Goal: Task Accomplishment & Management: Use online tool/utility

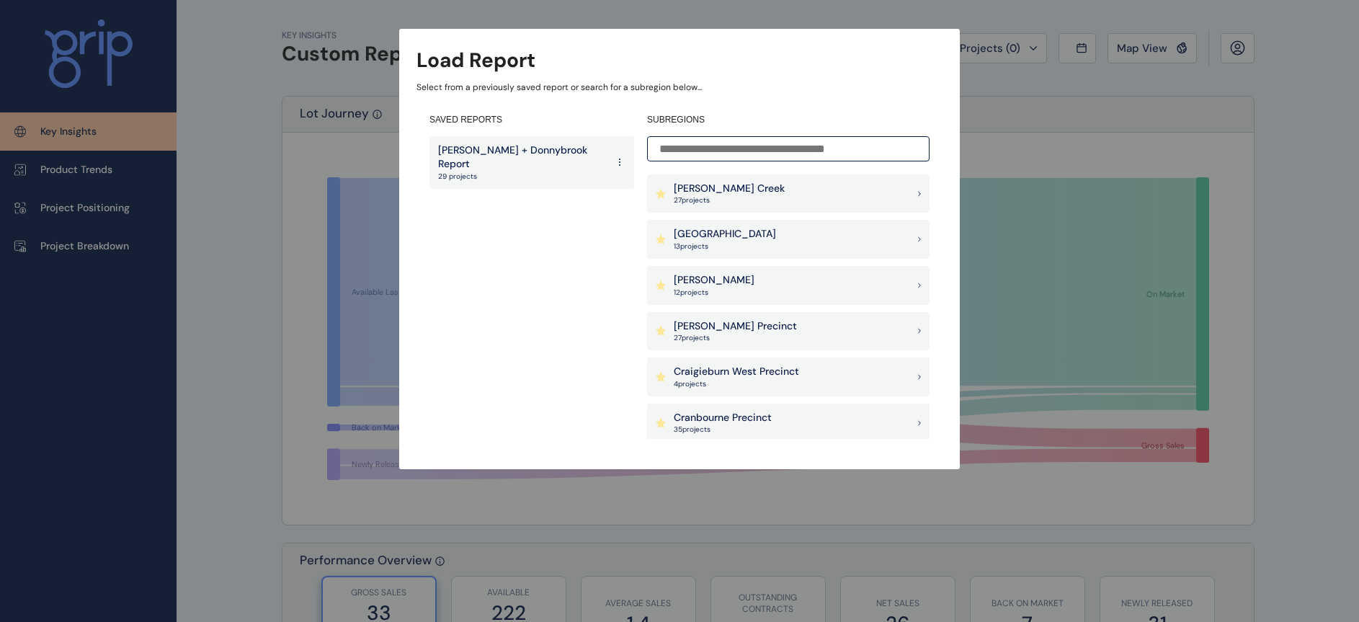
click at [709, 195] on p "27 project s" at bounding box center [729, 200] width 111 height 10
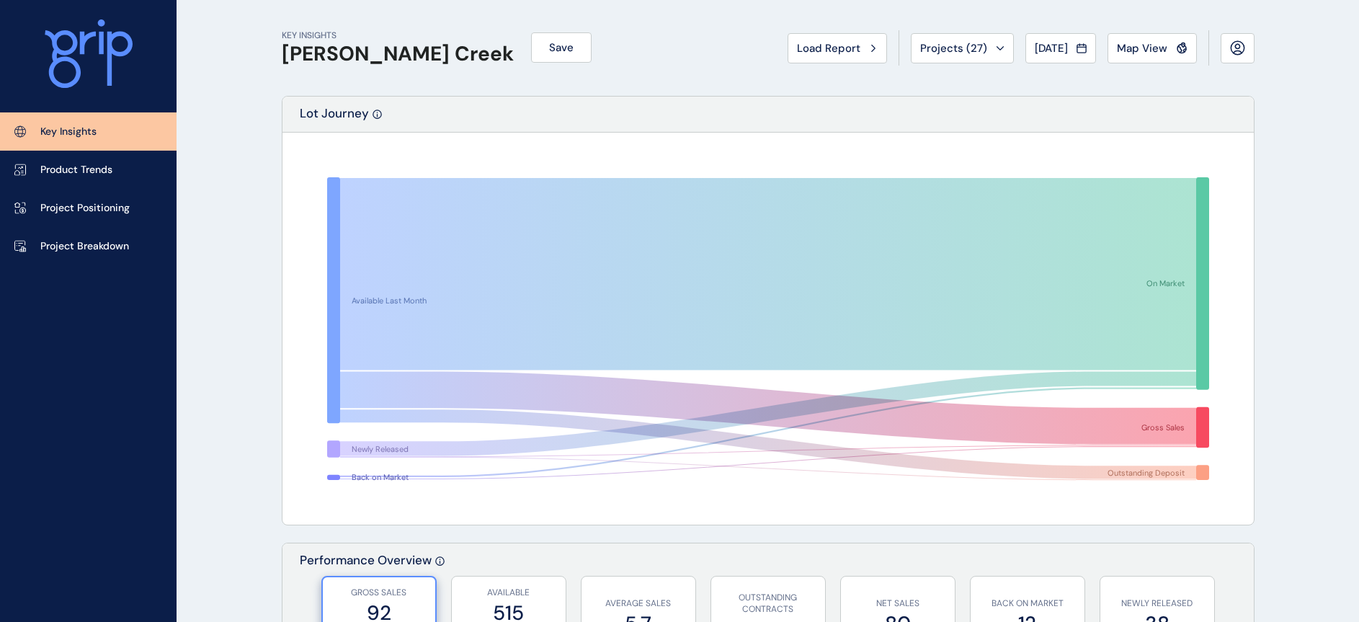
drag, startPoint x: 709, startPoint y: 195, endPoint x: 545, endPoint y: 442, distance: 296.3
click at [545, 442] on icon at bounding box center [768, 413] width 856 height 84
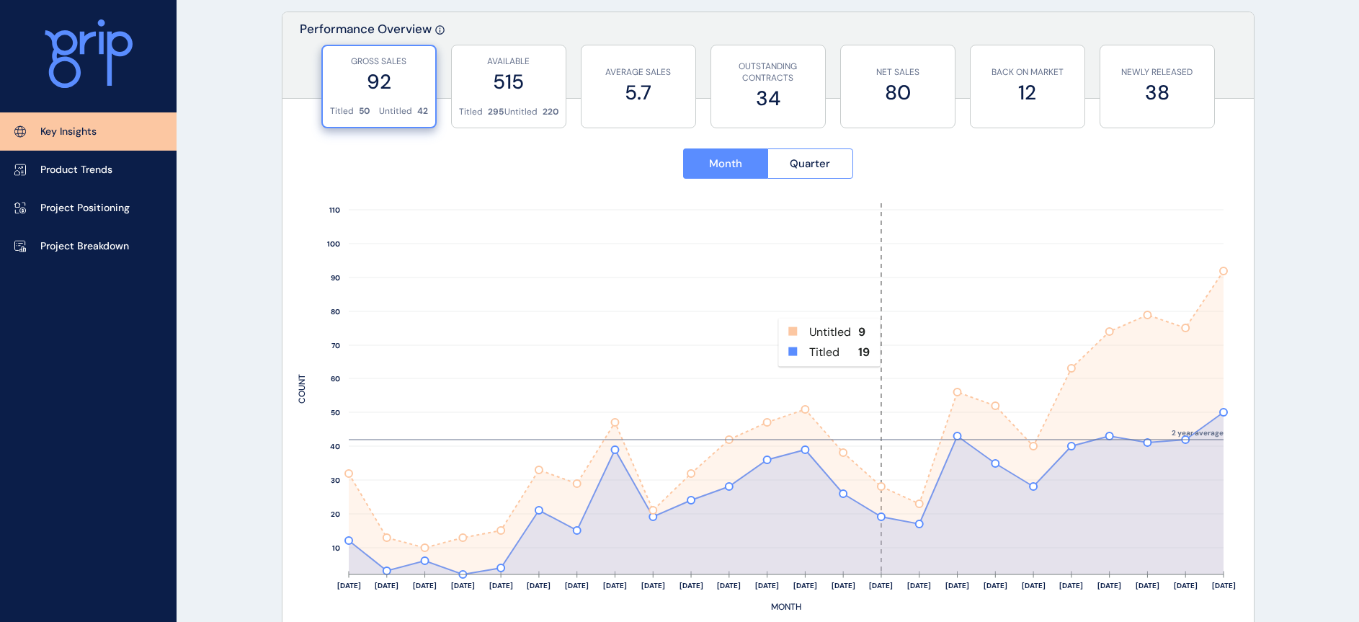
scroll to position [540, 0]
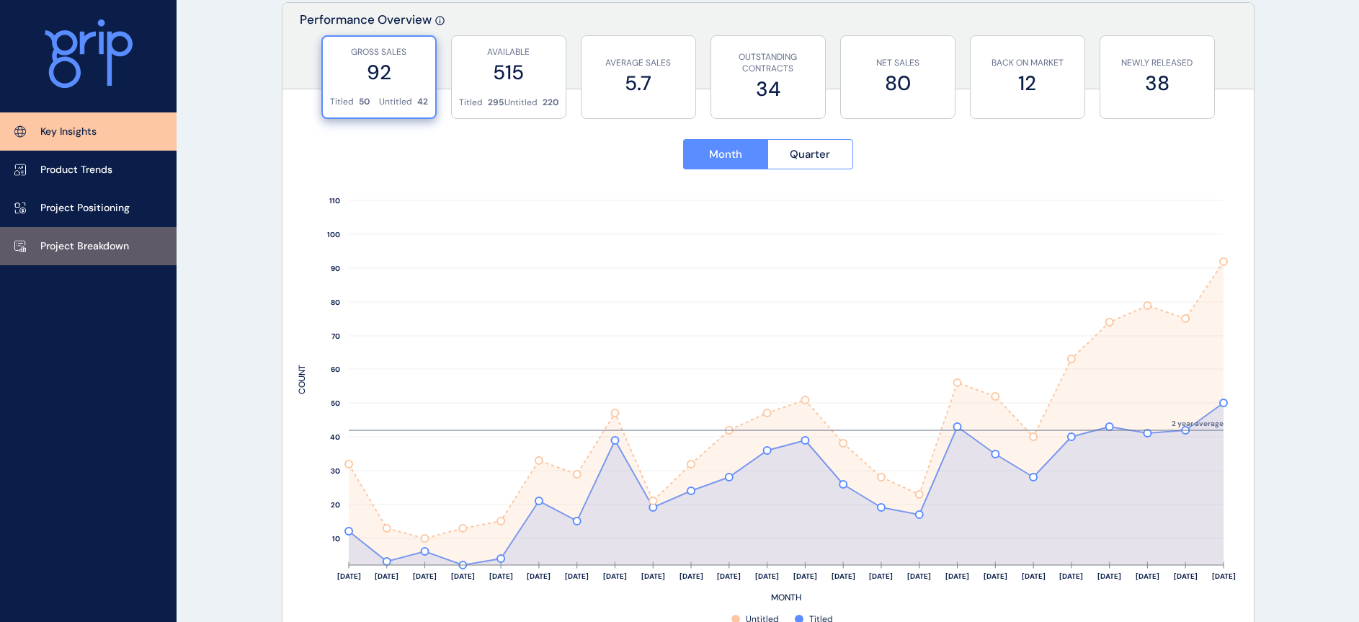
click at [55, 246] on p "Project Breakdown" at bounding box center [84, 246] width 89 height 14
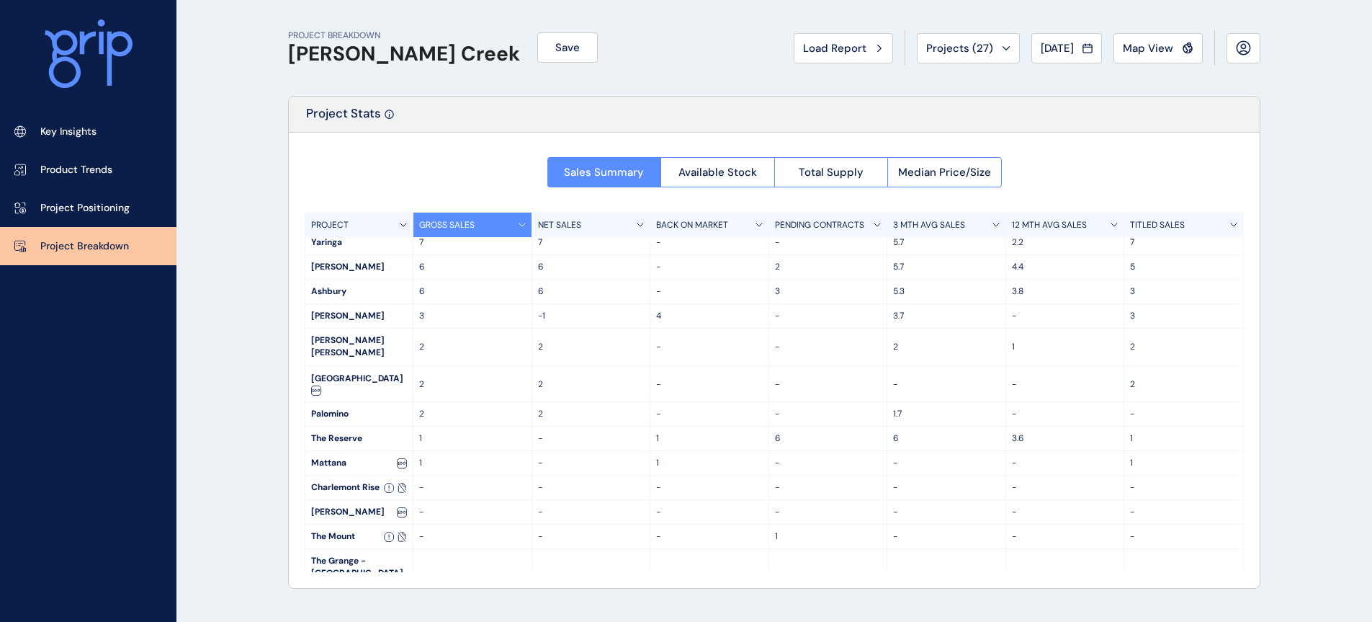
scroll to position [154, 0]
click at [223, 554] on div "PROJECT BREAKDOWN [PERSON_NAME] Creek Save Load Report Projects ( 27 ) [DATE] 2…" at bounding box center [686, 311] width 1372 height 622
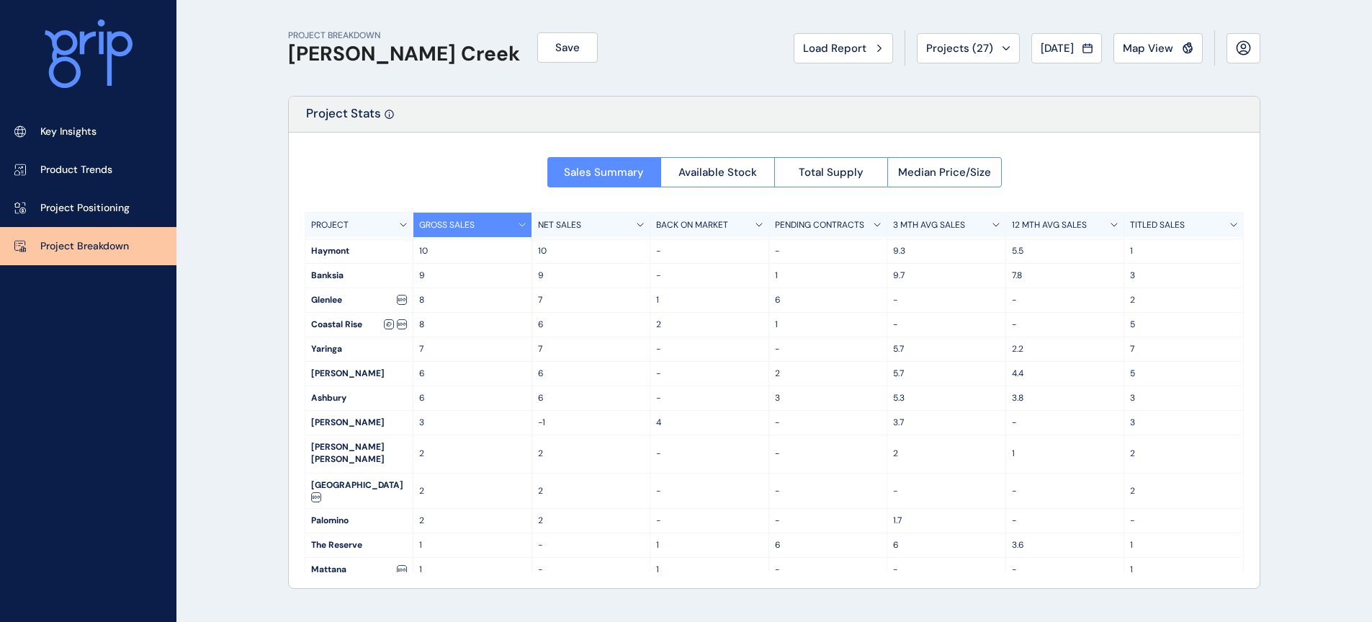
scroll to position [0, 0]
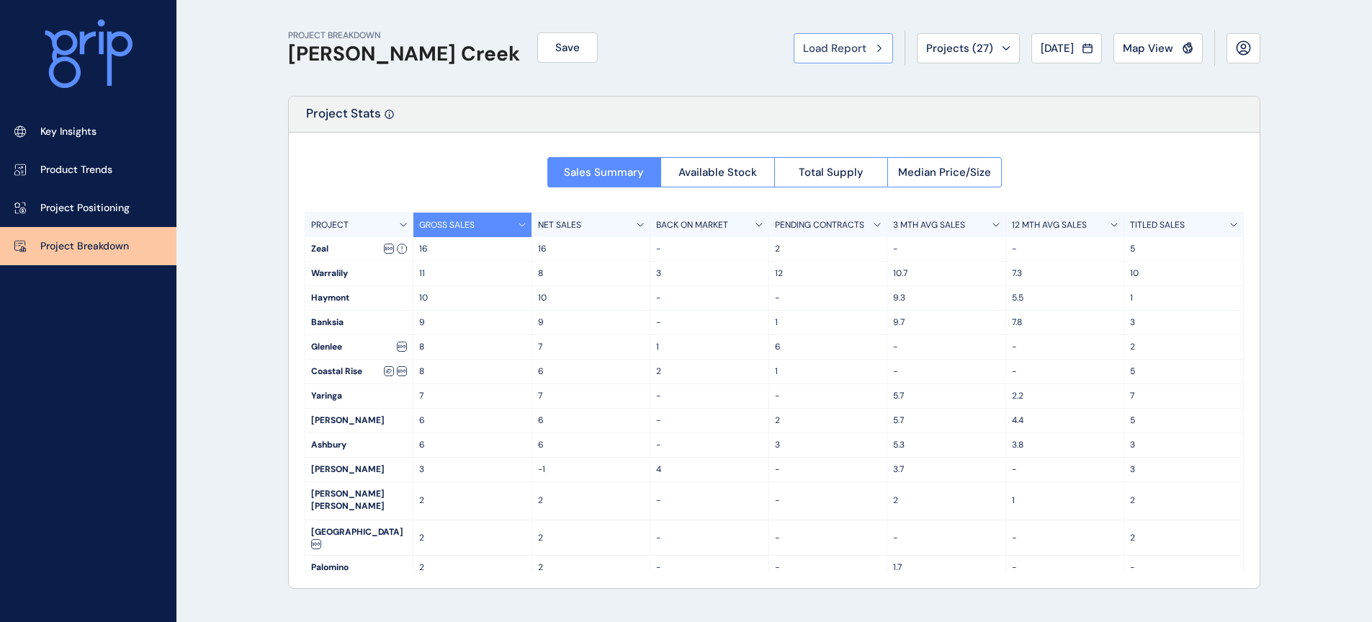
click at [815, 50] on span "Load Report" at bounding box center [834, 48] width 63 height 14
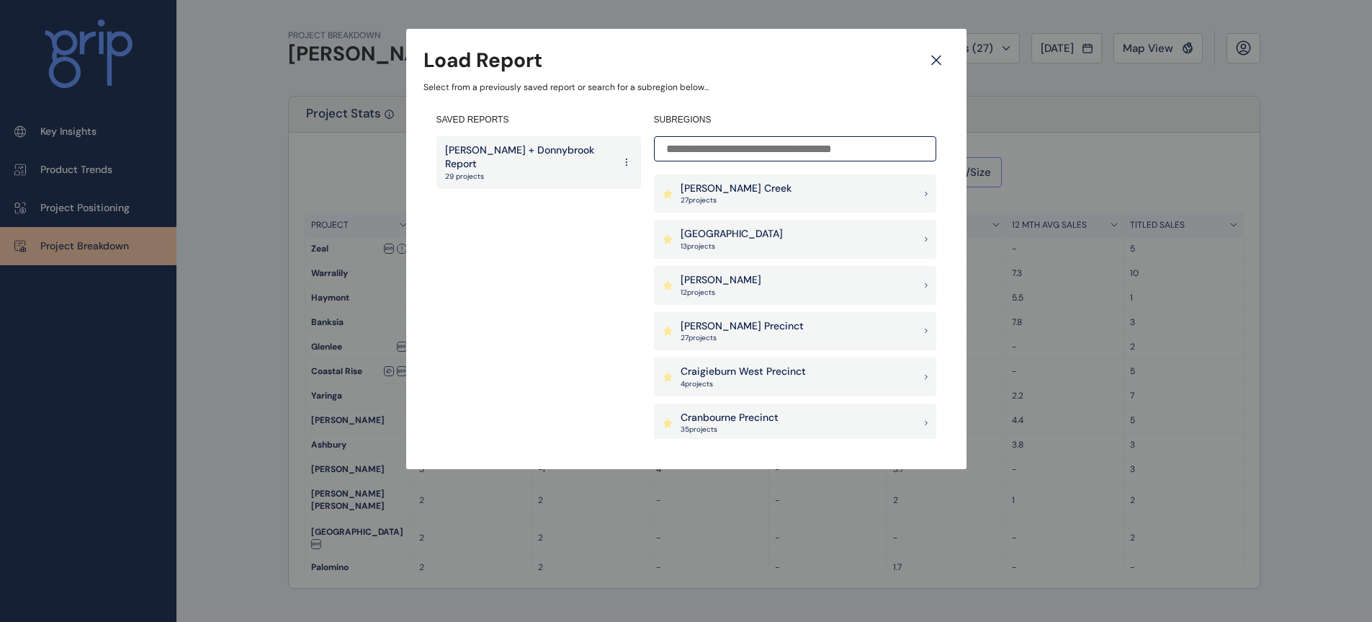
click at [458, 151] on p "[PERSON_NAME] + Donnybrook Report" at bounding box center [529, 157] width 169 height 28
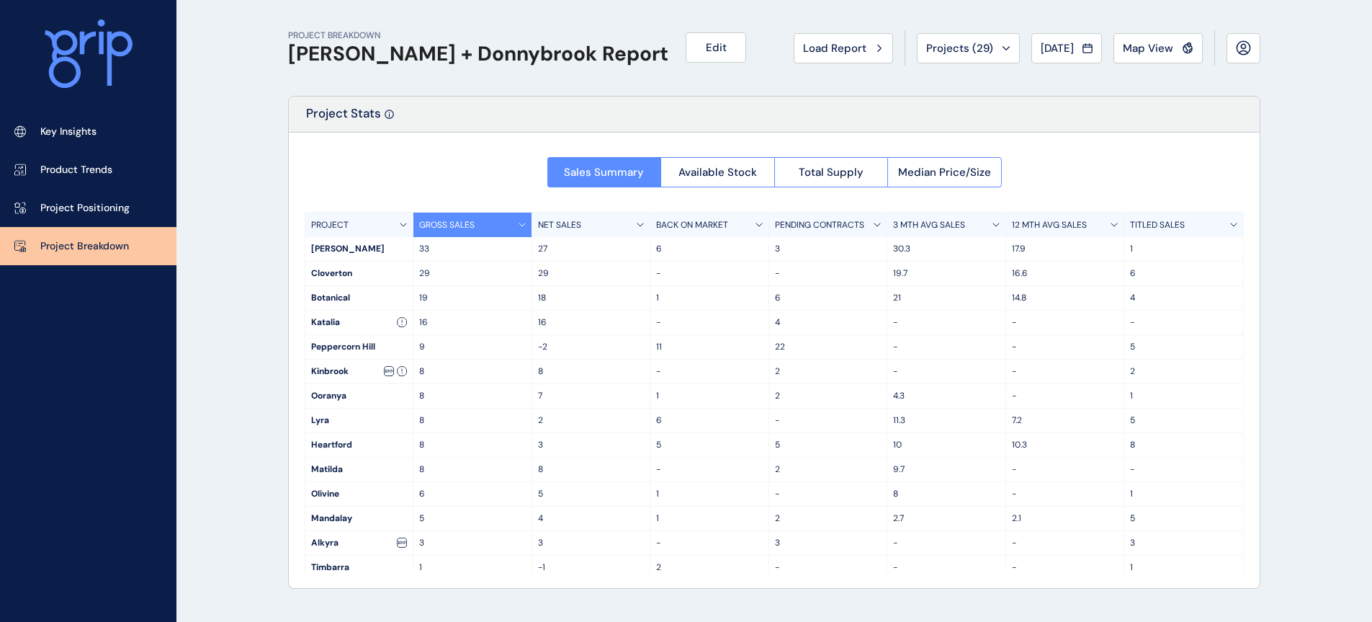
click at [209, 488] on div "PROJECT BREAKDOWN [PERSON_NAME] + Donnybrook Report Edit Load Report Projects (…" at bounding box center [686, 311] width 1372 height 622
click at [809, 50] on span "Load Report" at bounding box center [834, 48] width 63 height 14
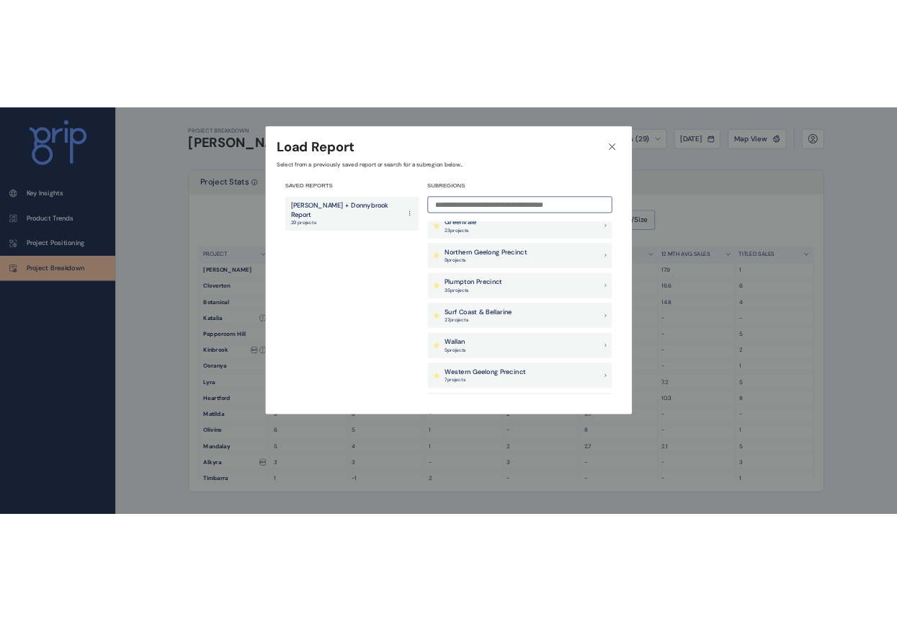
scroll to position [360, 0]
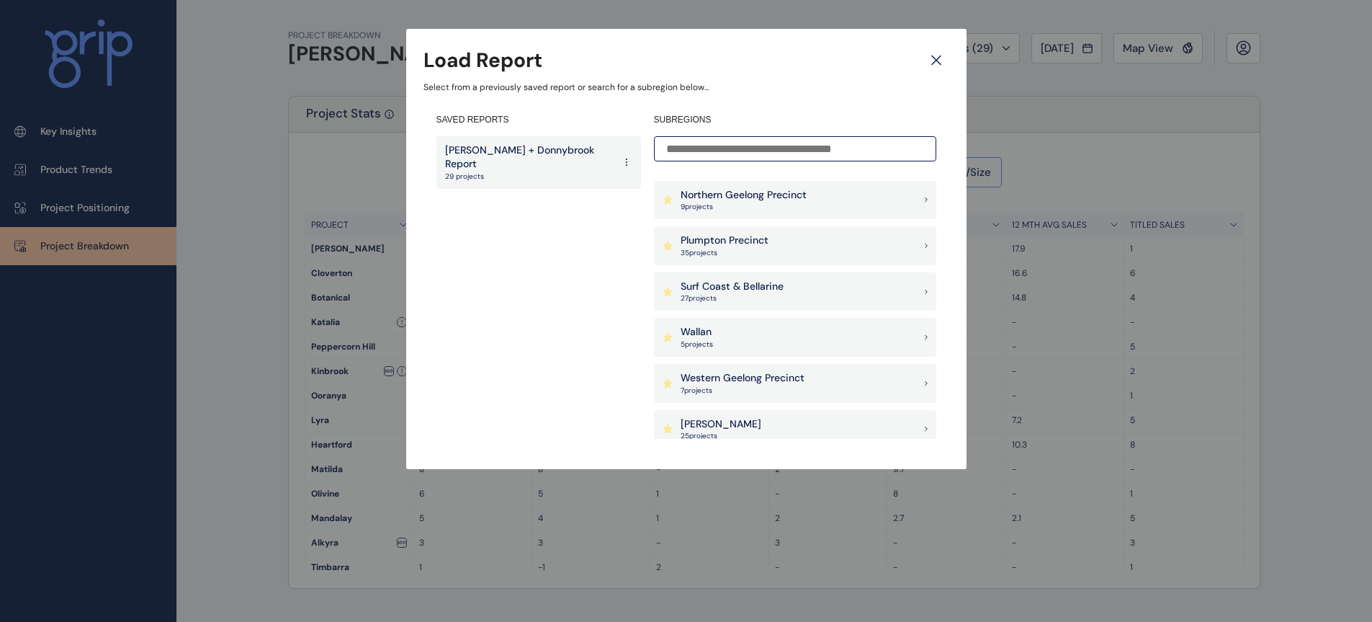
click at [699, 341] on p "5 project s" at bounding box center [697, 344] width 32 height 10
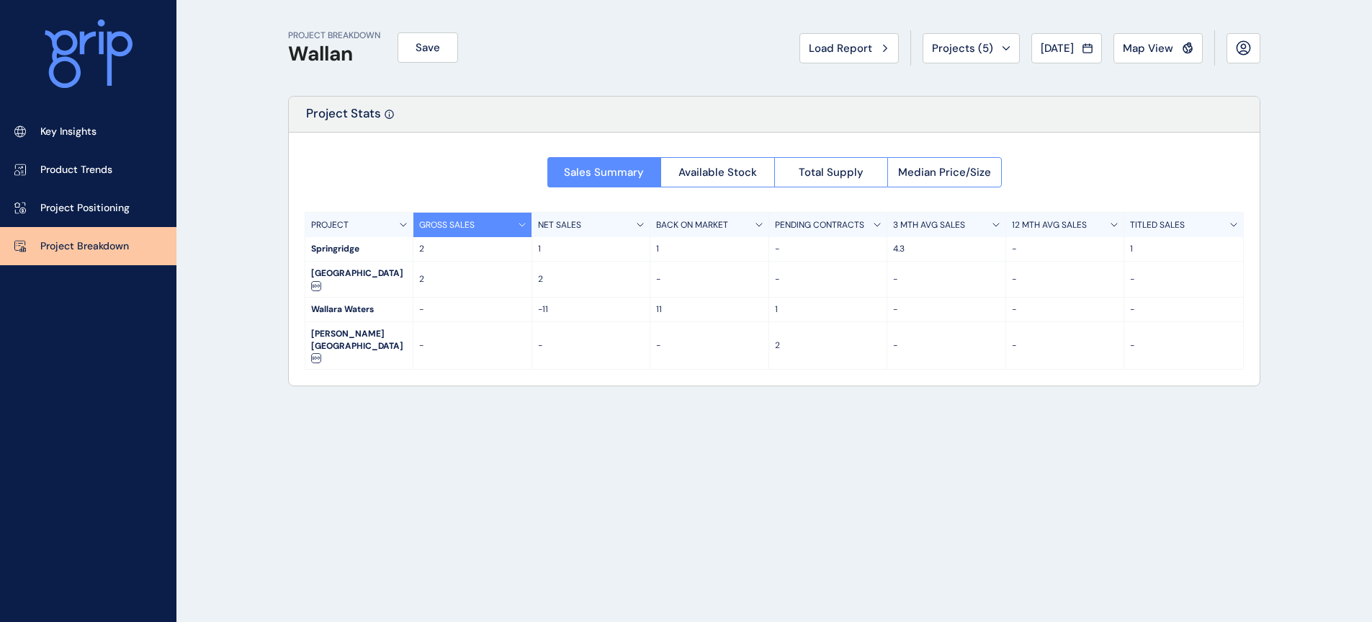
click at [402, 524] on div "PROJECT BREAKDOWN Wallan Save Load Report Projects ( 5 ) [DATE] 2025 < > Jan No…" at bounding box center [774, 311] width 1009 height 622
click at [916, 171] on span "Median Price/Size" at bounding box center [944, 172] width 93 height 14
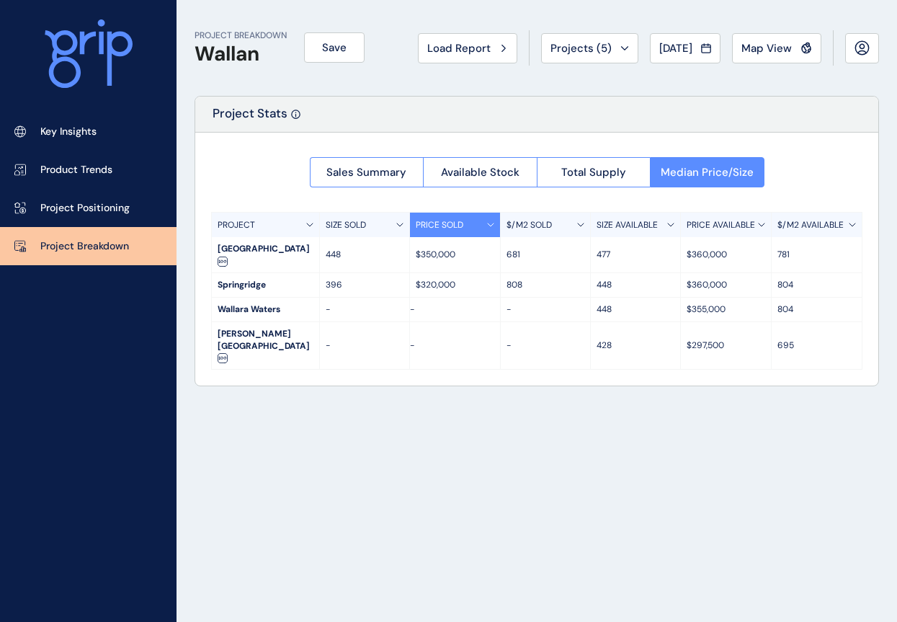
click at [455, 450] on div "PROJECT BREAKDOWN Wallan Save Load Report Projects ( 5 ) [DATE] 2025 < > Jan No…" at bounding box center [536, 311] width 720 height 622
click at [448, 45] on span "Load Report" at bounding box center [458, 48] width 63 height 14
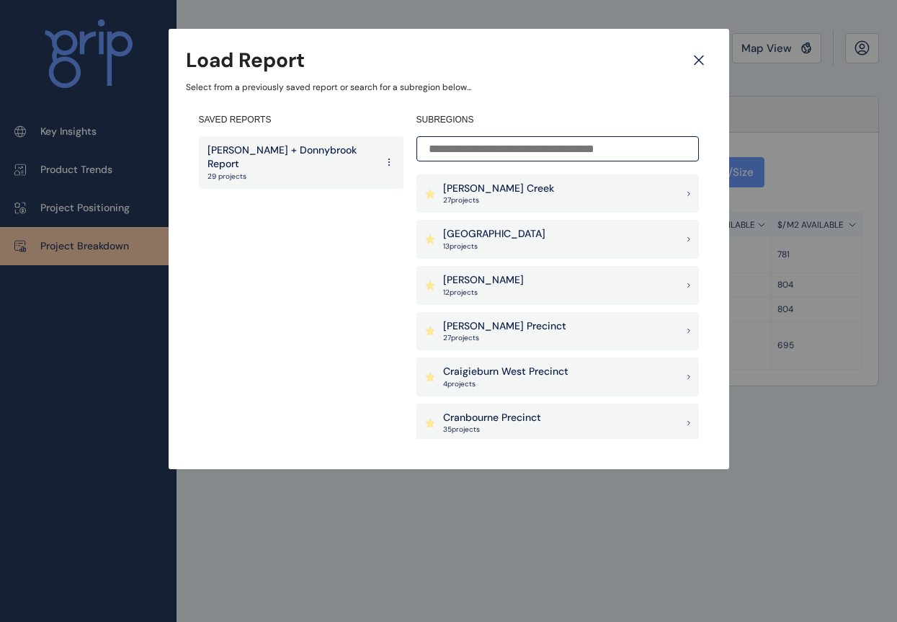
click at [241, 171] on p "29 projects" at bounding box center [291, 176] width 169 height 10
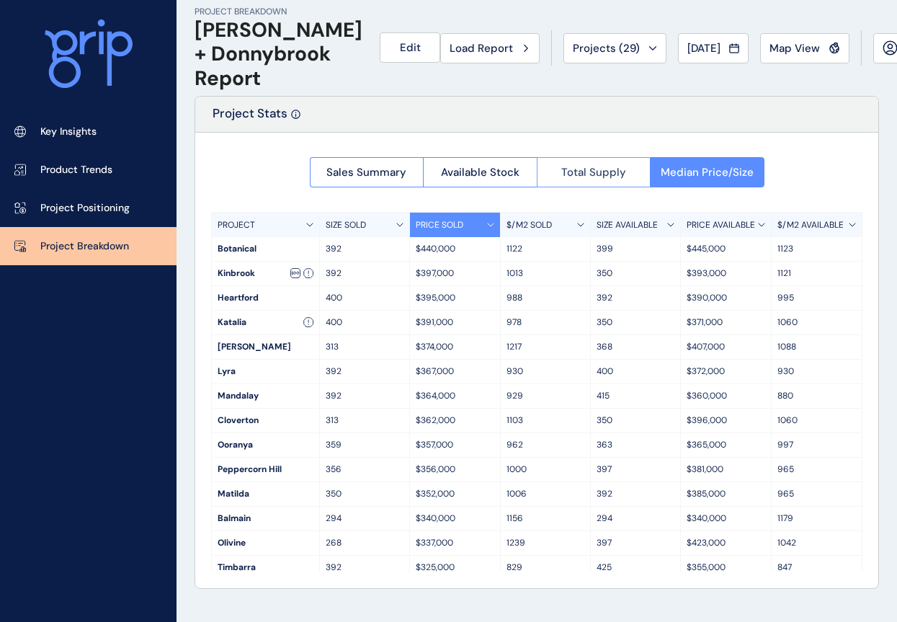
click at [576, 169] on span "Total Supply" at bounding box center [593, 172] width 65 height 14
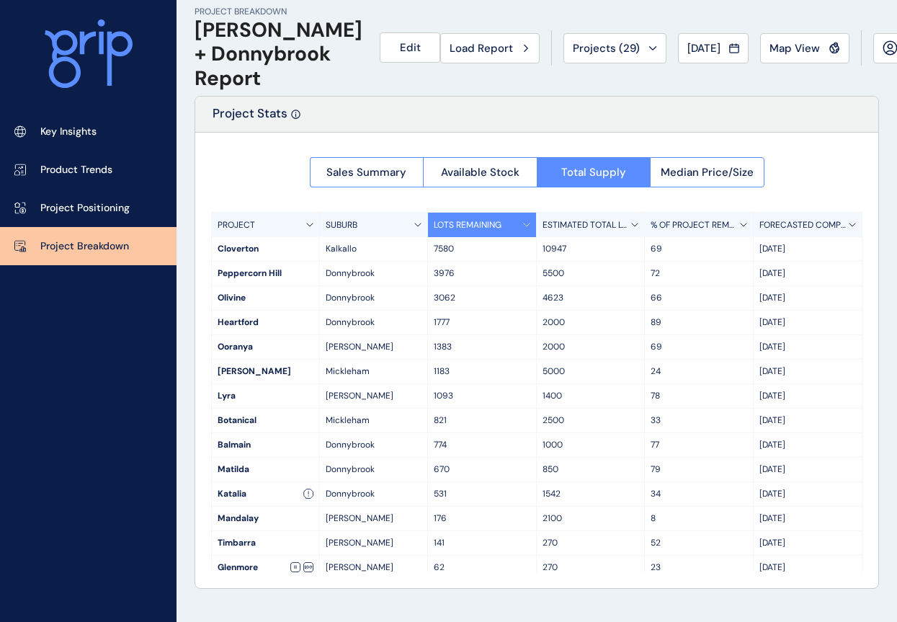
click at [393, 101] on div "Project Stats" at bounding box center [536, 115] width 683 height 36
click at [458, 52] on span "Load Report" at bounding box center [481, 48] width 63 height 14
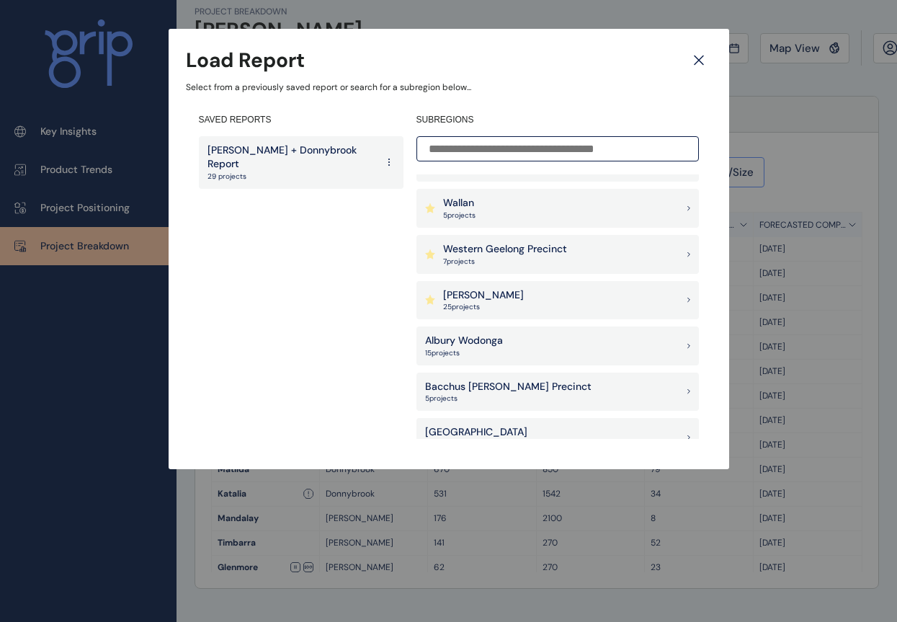
scroll to position [450, 0]
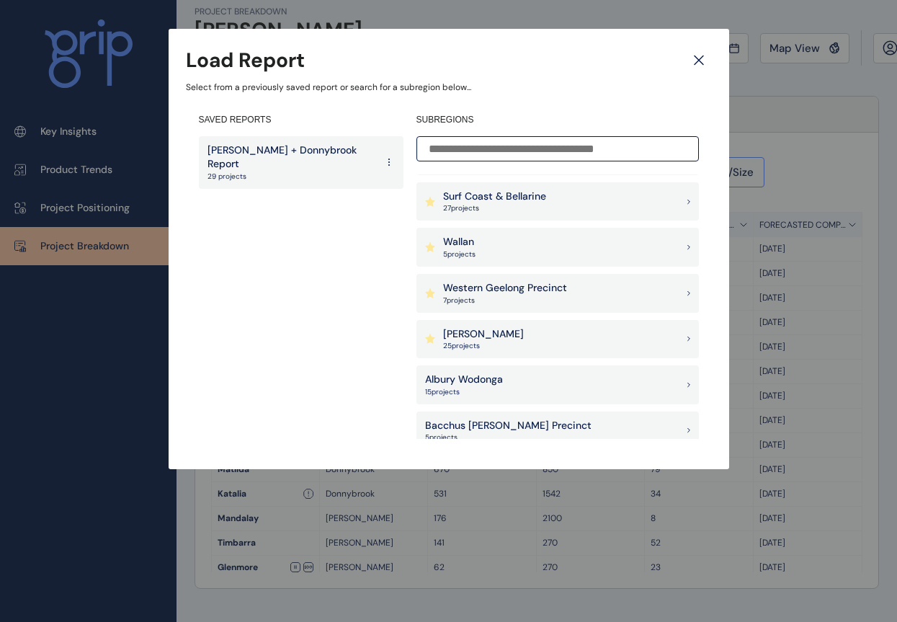
click at [460, 247] on p "Wallan" at bounding box center [459, 242] width 32 height 14
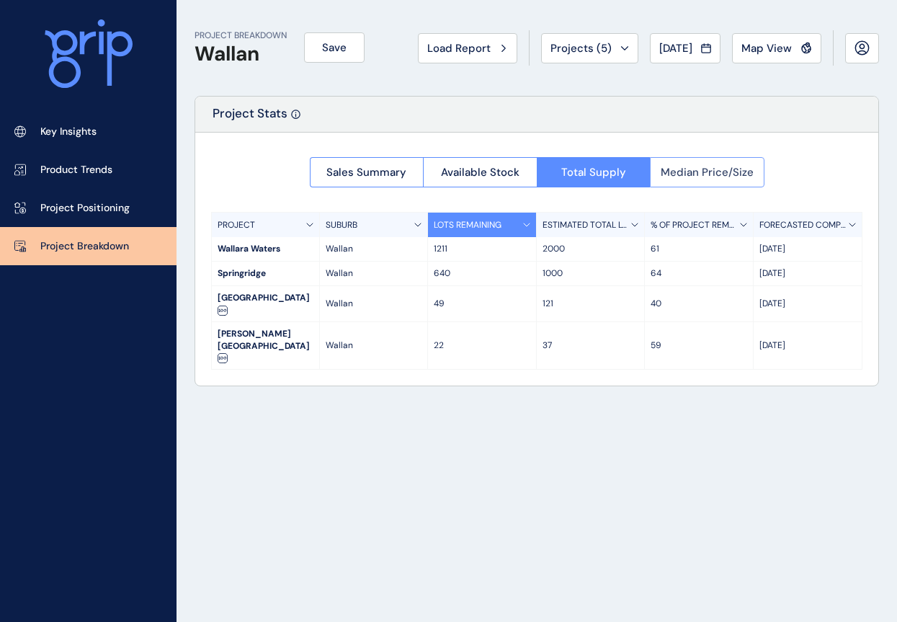
click at [666, 169] on span "Median Price/Size" at bounding box center [707, 172] width 93 height 14
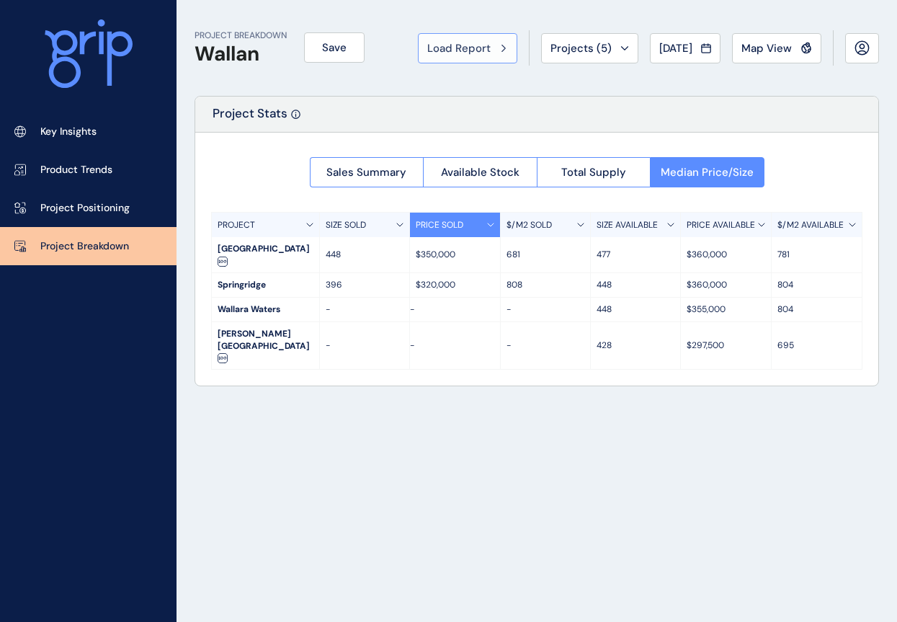
click at [459, 47] on span "Load Report" at bounding box center [458, 48] width 63 height 14
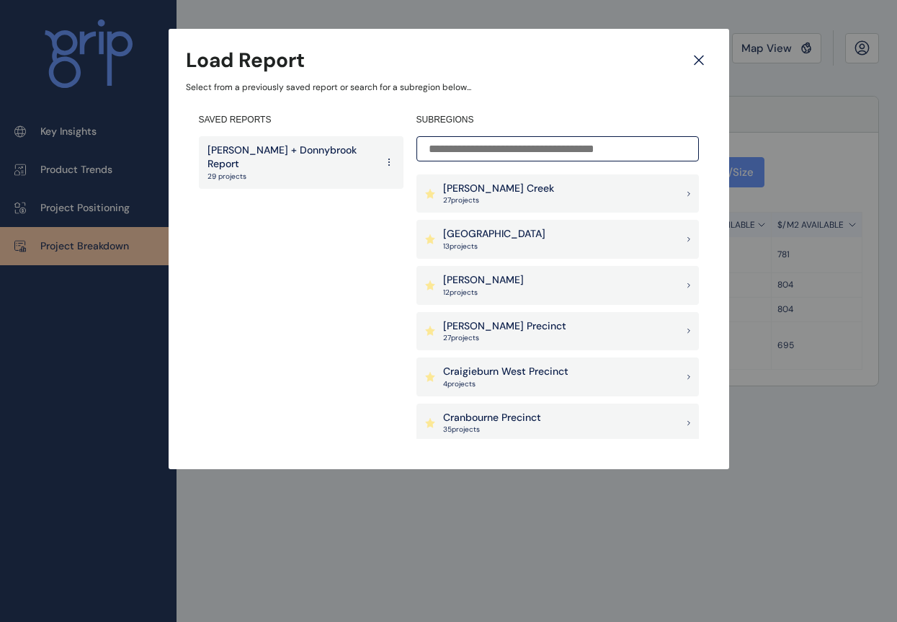
click at [302, 157] on p "[PERSON_NAME] + Donnybrook Report" at bounding box center [291, 157] width 169 height 28
